Goal: Transaction & Acquisition: Book appointment/travel/reservation

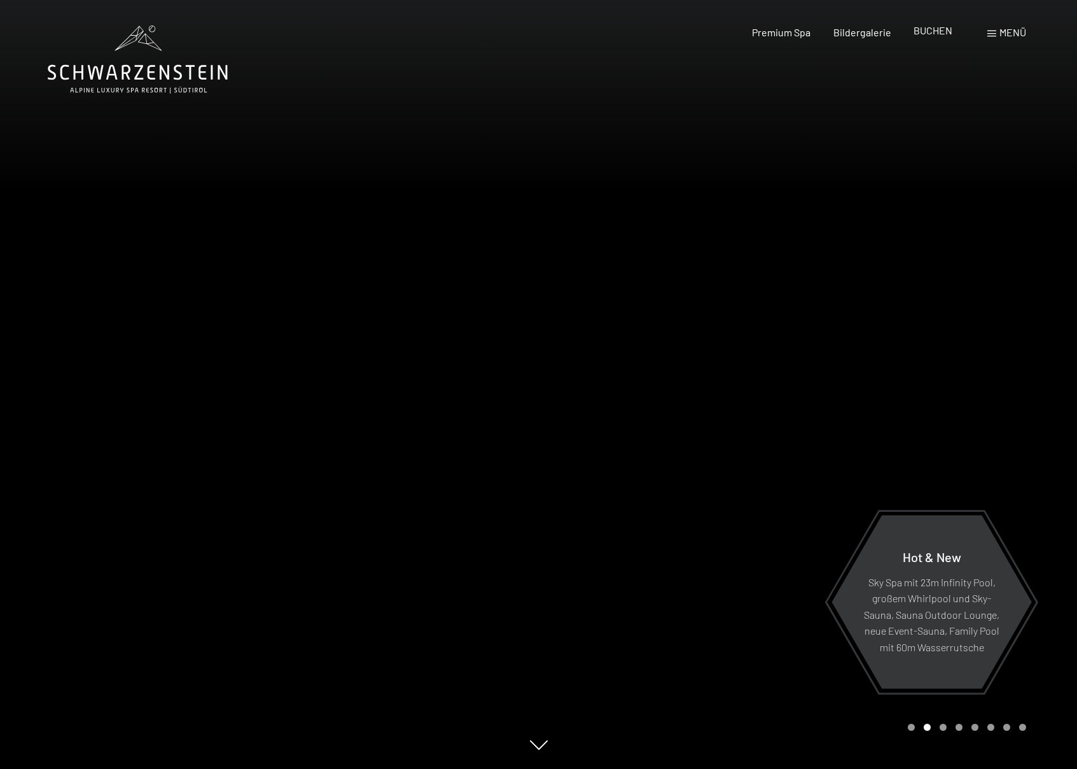
click at [942, 31] on span "BUCHEN" at bounding box center [933, 30] width 39 height 12
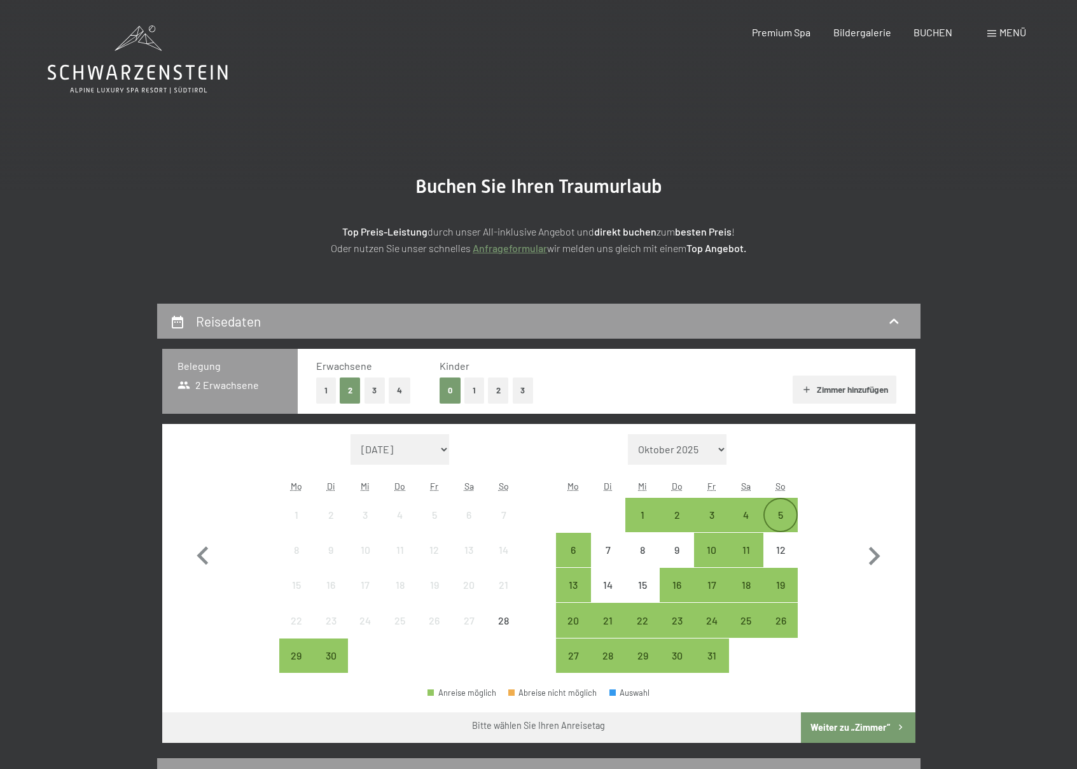
click at [780, 519] on div "5" at bounding box center [781, 526] width 32 height 32
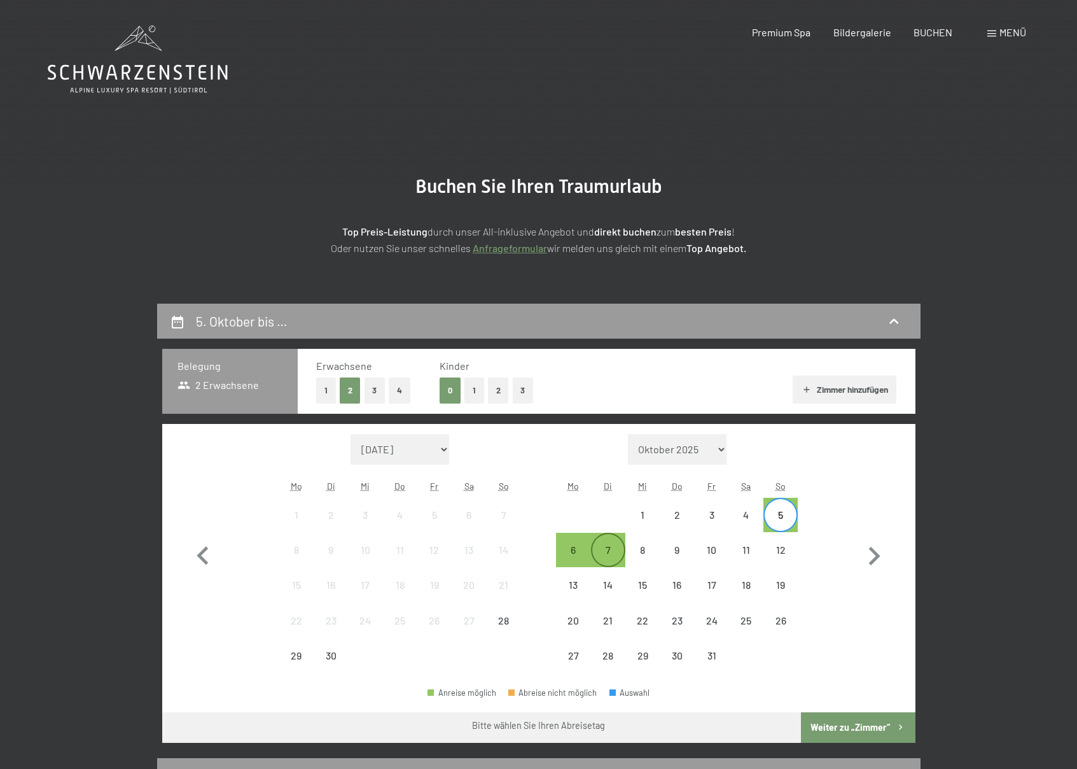
click at [616, 549] on div "7" at bounding box center [608, 561] width 32 height 32
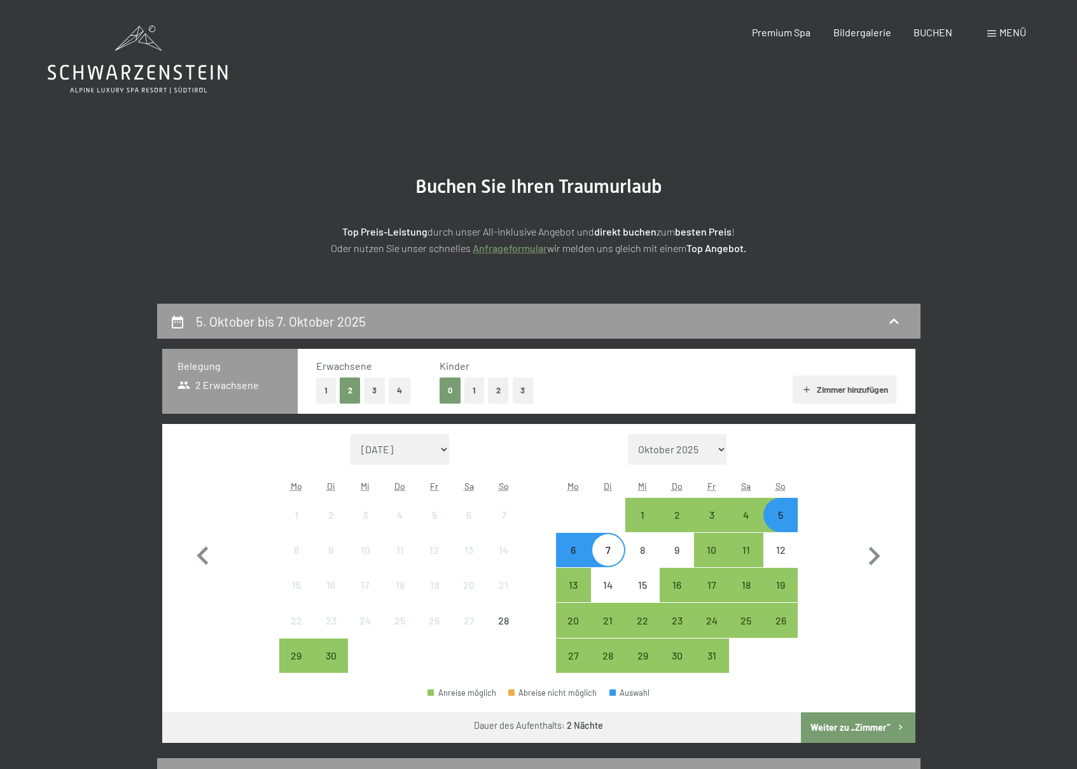
click at [841, 730] on button "Weiter zu „Zimmer“" at bounding box center [858, 727] width 114 height 31
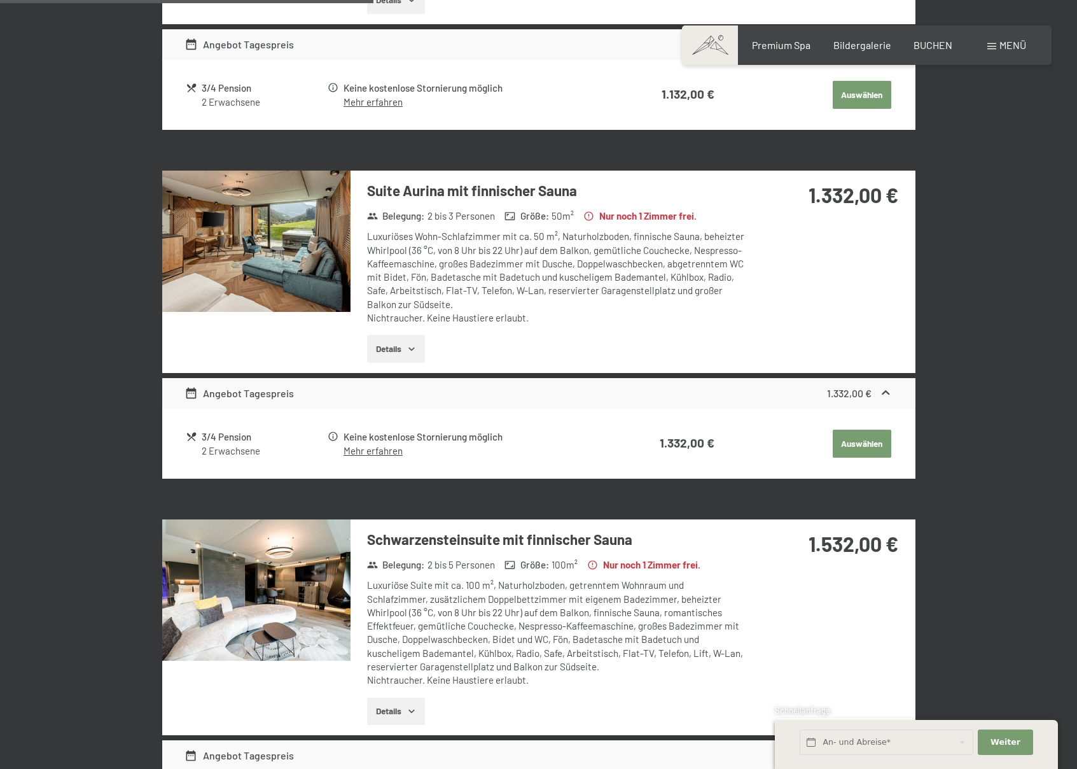
scroll to position [58, 0]
